Goal: Check status

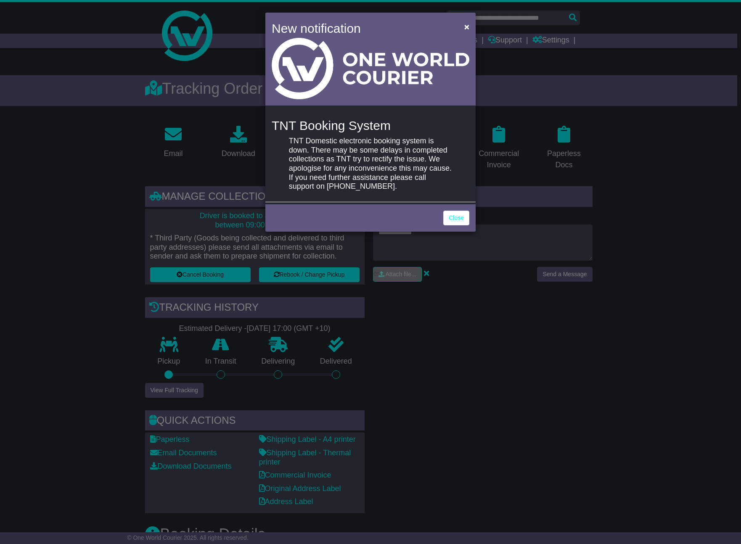
click at [441, 218] on div "Close" at bounding box center [370, 216] width 210 height 29
click at [462, 220] on link "Close" at bounding box center [456, 218] width 26 height 15
click at [461, 219] on link "Close" at bounding box center [456, 218] width 26 height 15
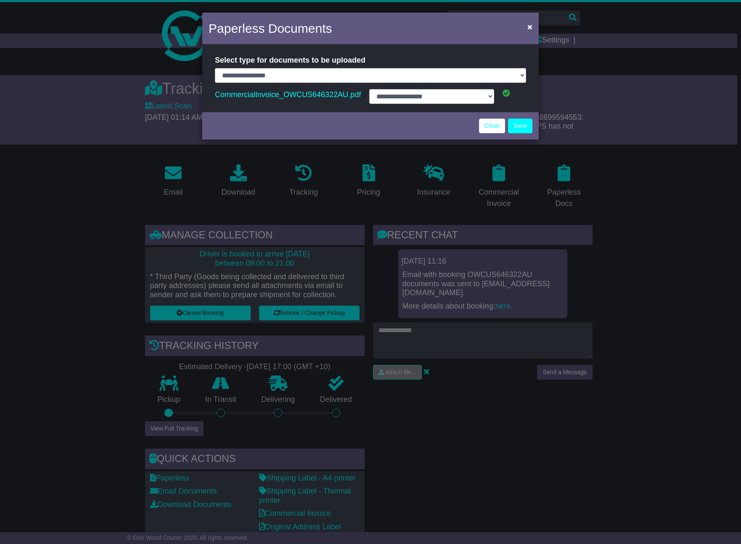
select select "**********"
click at [531, 27] on span "×" at bounding box center [529, 27] width 5 height 10
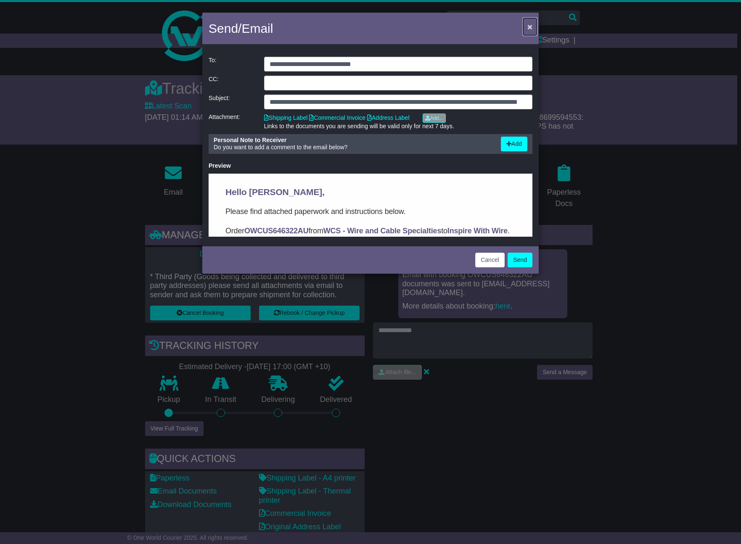
click at [529, 24] on span "×" at bounding box center [529, 27] width 5 height 10
